Goal: Navigation & Orientation: Find specific page/section

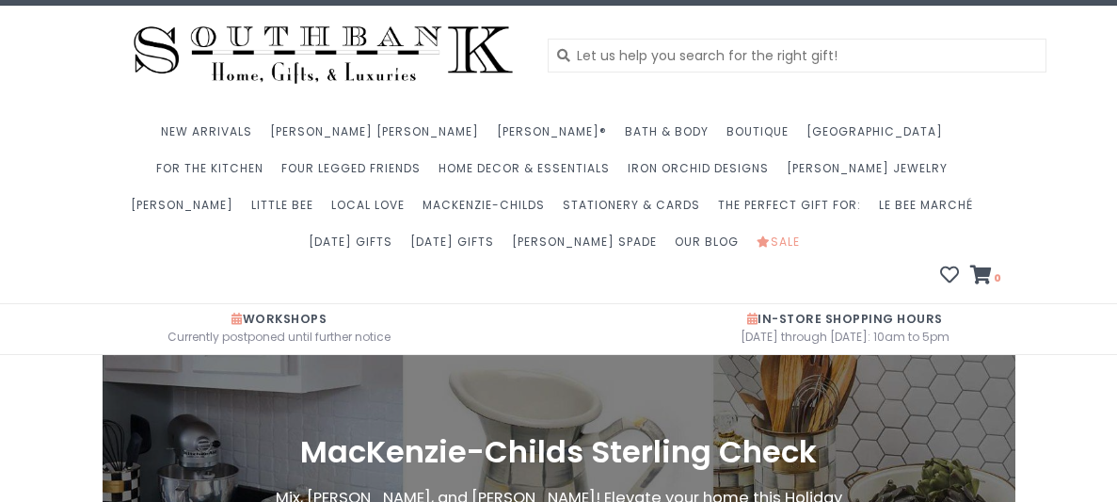
scroll to position [25, 0]
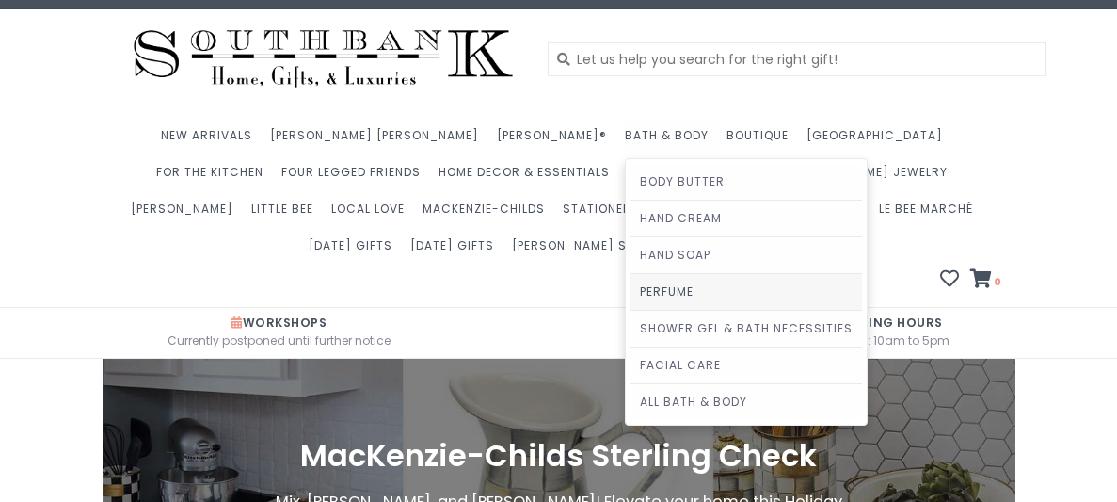
click at [630, 285] on link "Perfume" at bounding box center [745, 292] width 231 height 36
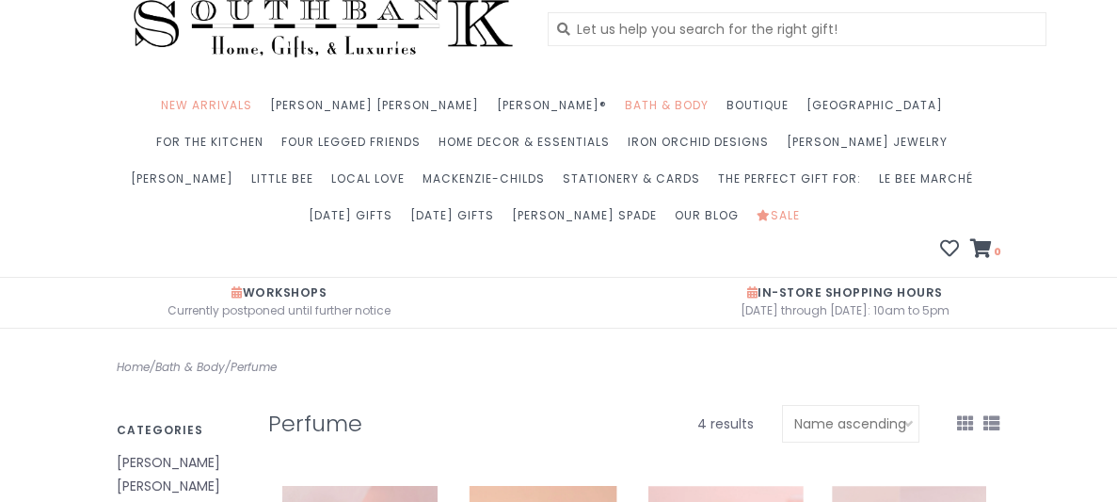
scroll to position [62, 0]
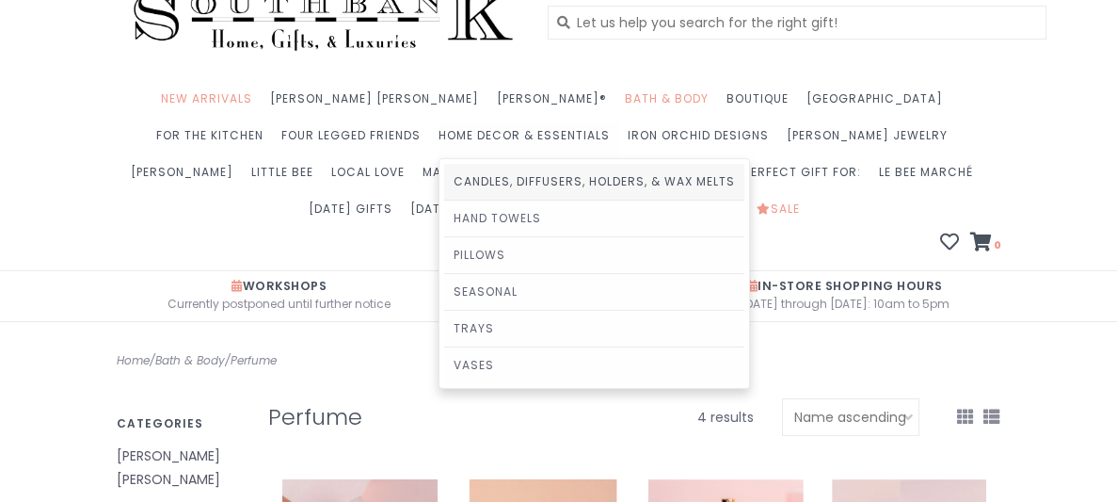
click at [444, 177] on link "Candles, Diffusers, Holders, & Wax Melts" at bounding box center [594, 182] width 300 height 36
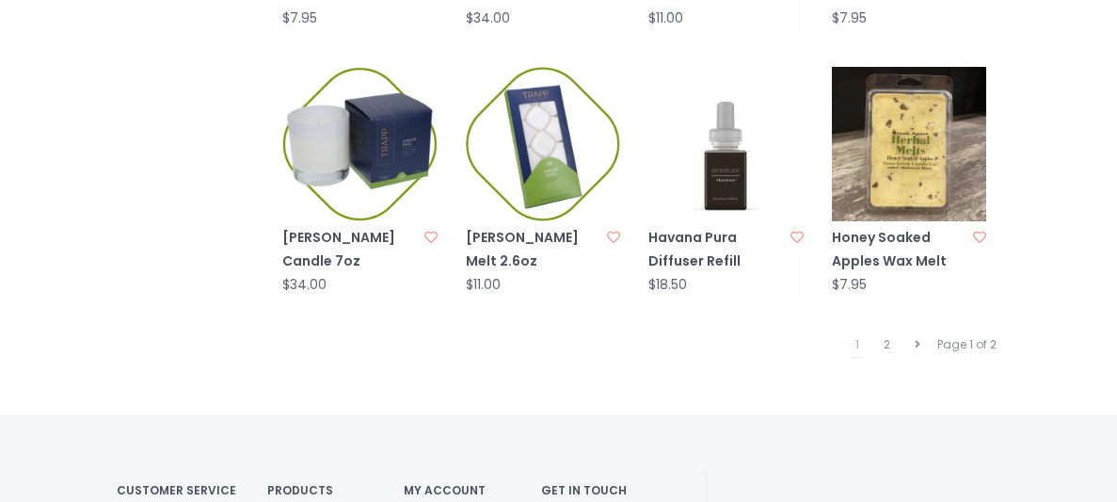
scroll to position [1842, 0]
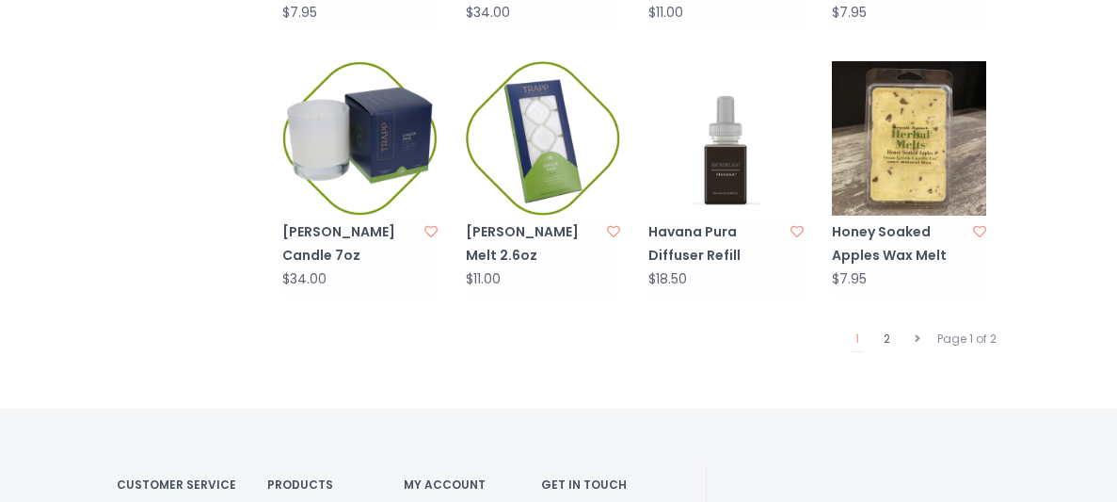
click at [885, 327] on link "2" at bounding box center [887, 339] width 16 height 24
